Goal: Transaction & Acquisition: Purchase product/service

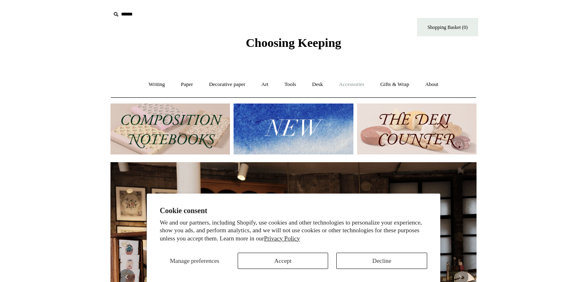
click at [346, 86] on link "Accessories +" at bounding box center [352, 85] width 40 height 22
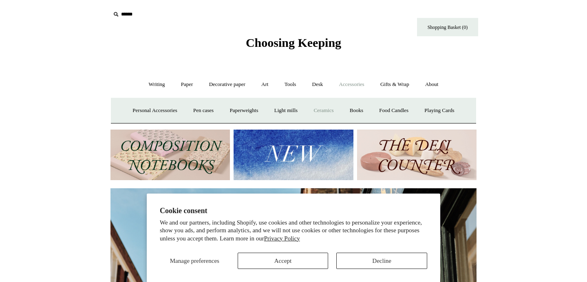
scroll to position [0, 366]
click at [371, 261] on button "Decline" at bounding box center [381, 261] width 91 height 16
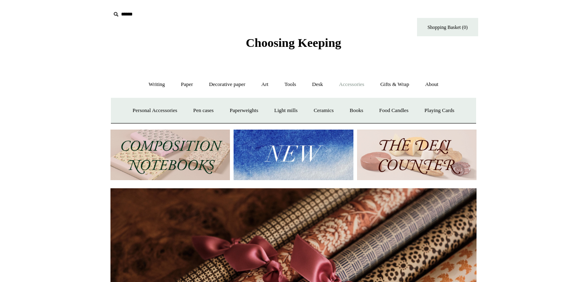
scroll to position [0, 732]
click at [130, 15] on input "text" at bounding box center [160, 14] width 100 height 15
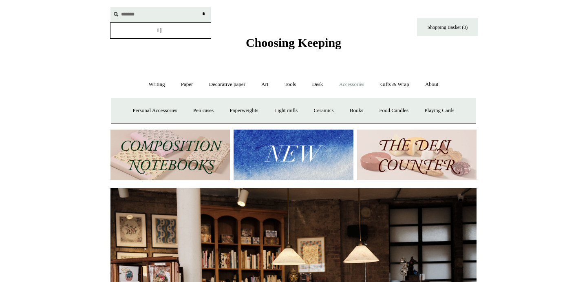
scroll to position [0, 0]
type input "*******"
click at [199, 7] on input "*" at bounding box center [203, 14] width 8 height 14
